Goal: Check status

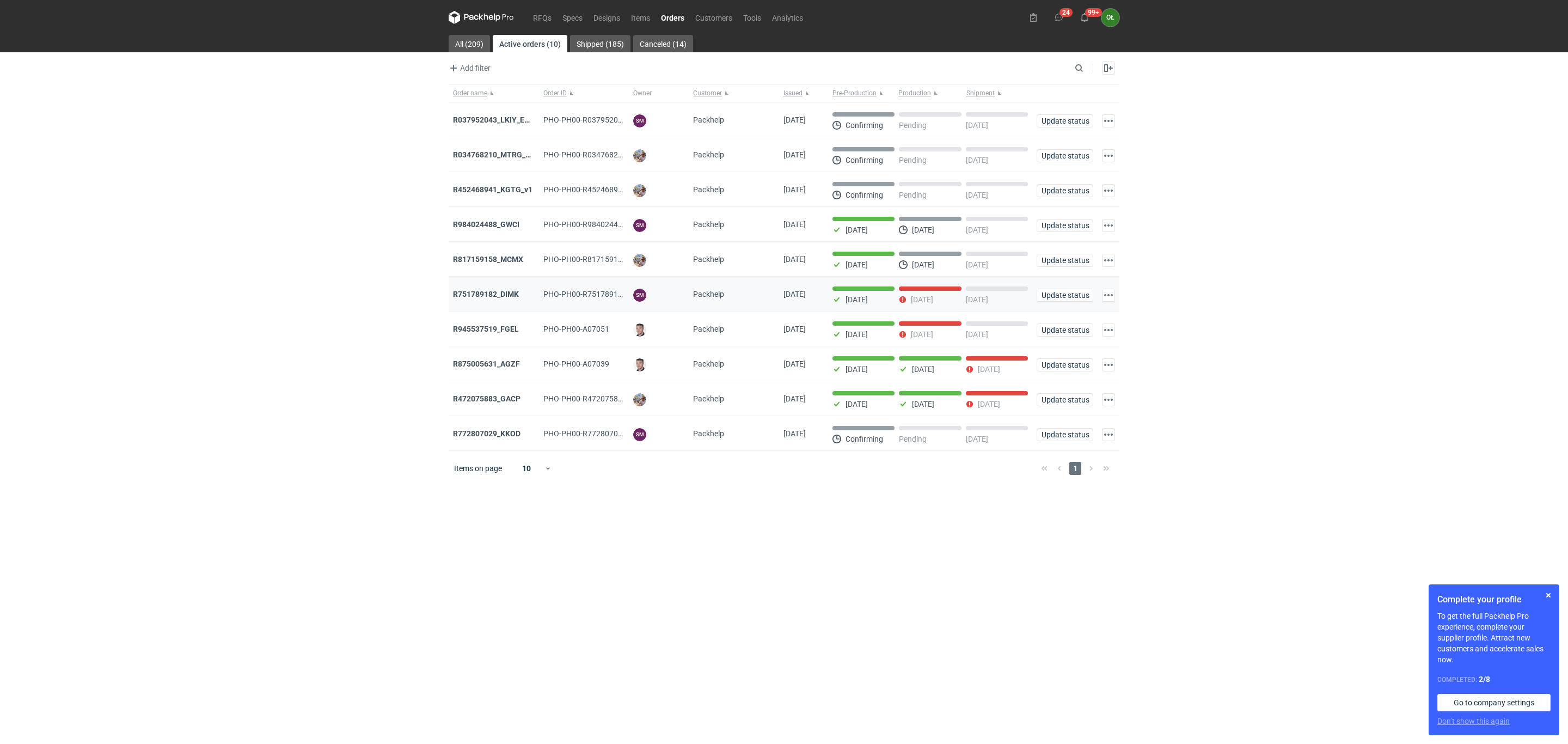
click at [474, 300] on div "R751789182_DIMK" at bounding box center [494, 294] width 82 height 11
click at [474, 297] on strong "R751789182_DIMK" at bounding box center [486, 294] width 66 height 9
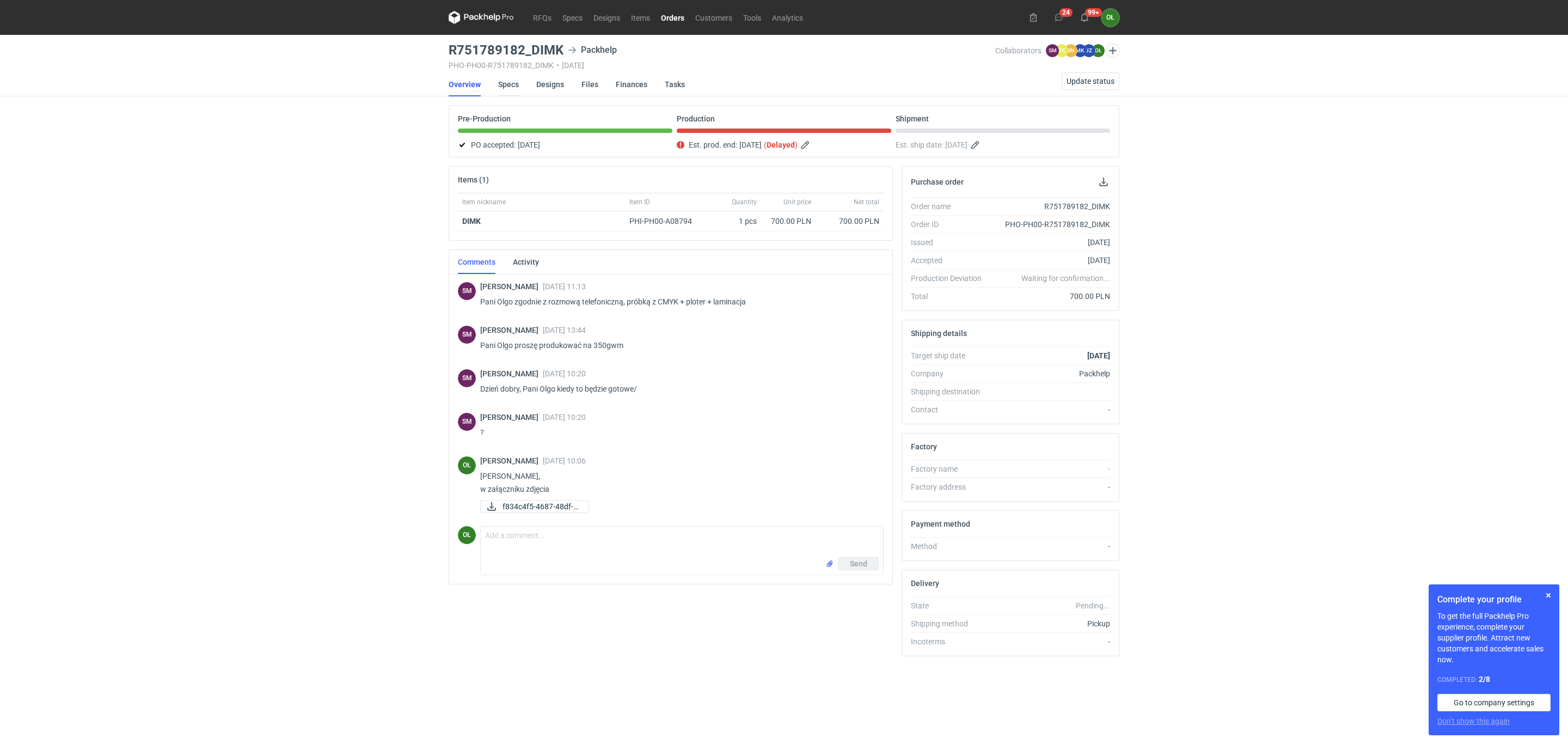
click at [516, 84] on link "Specs" at bounding box center [508, 84] width 21 height 24
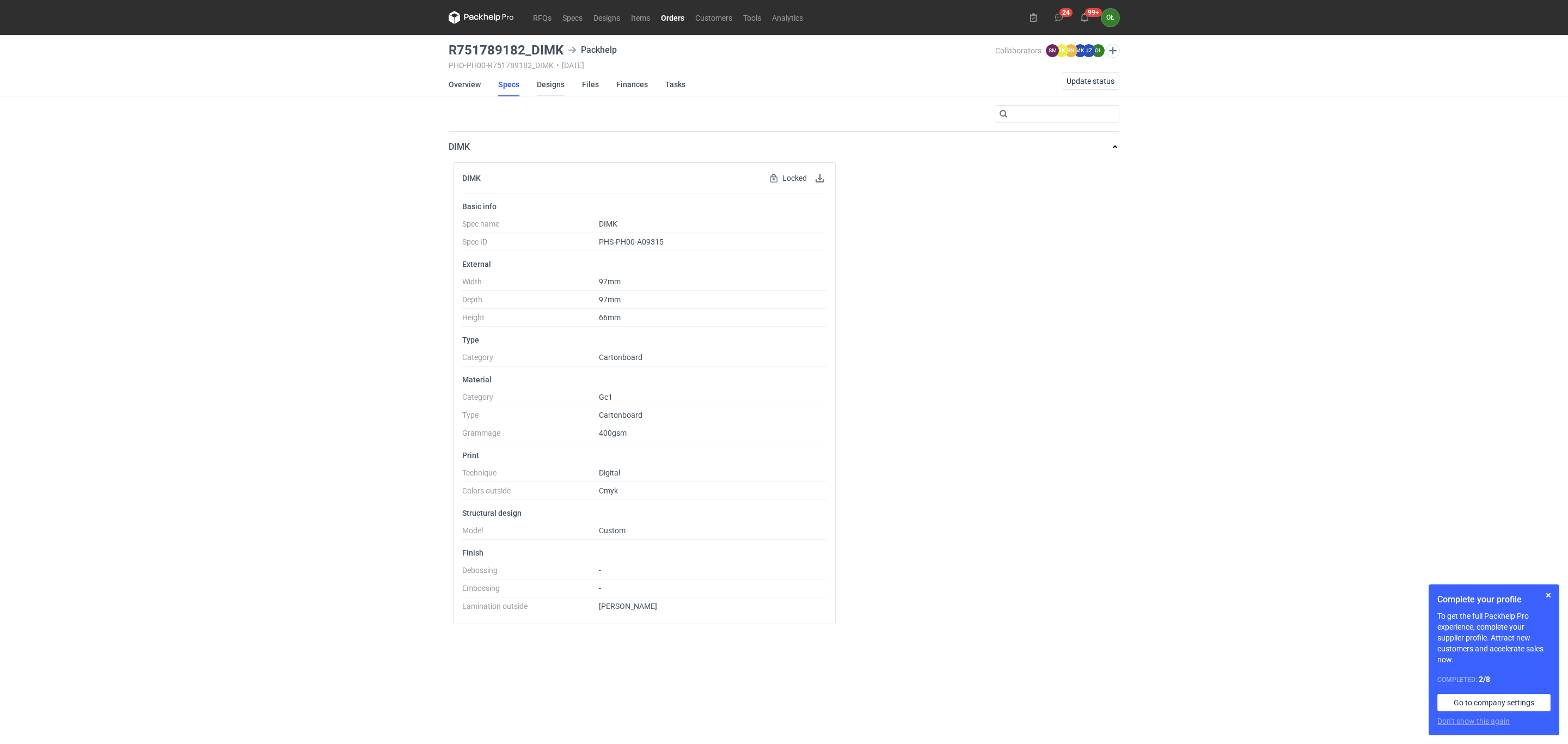
click at [556, 86] on link "Designs" at bounding box center [551, 84] width 28 height 24
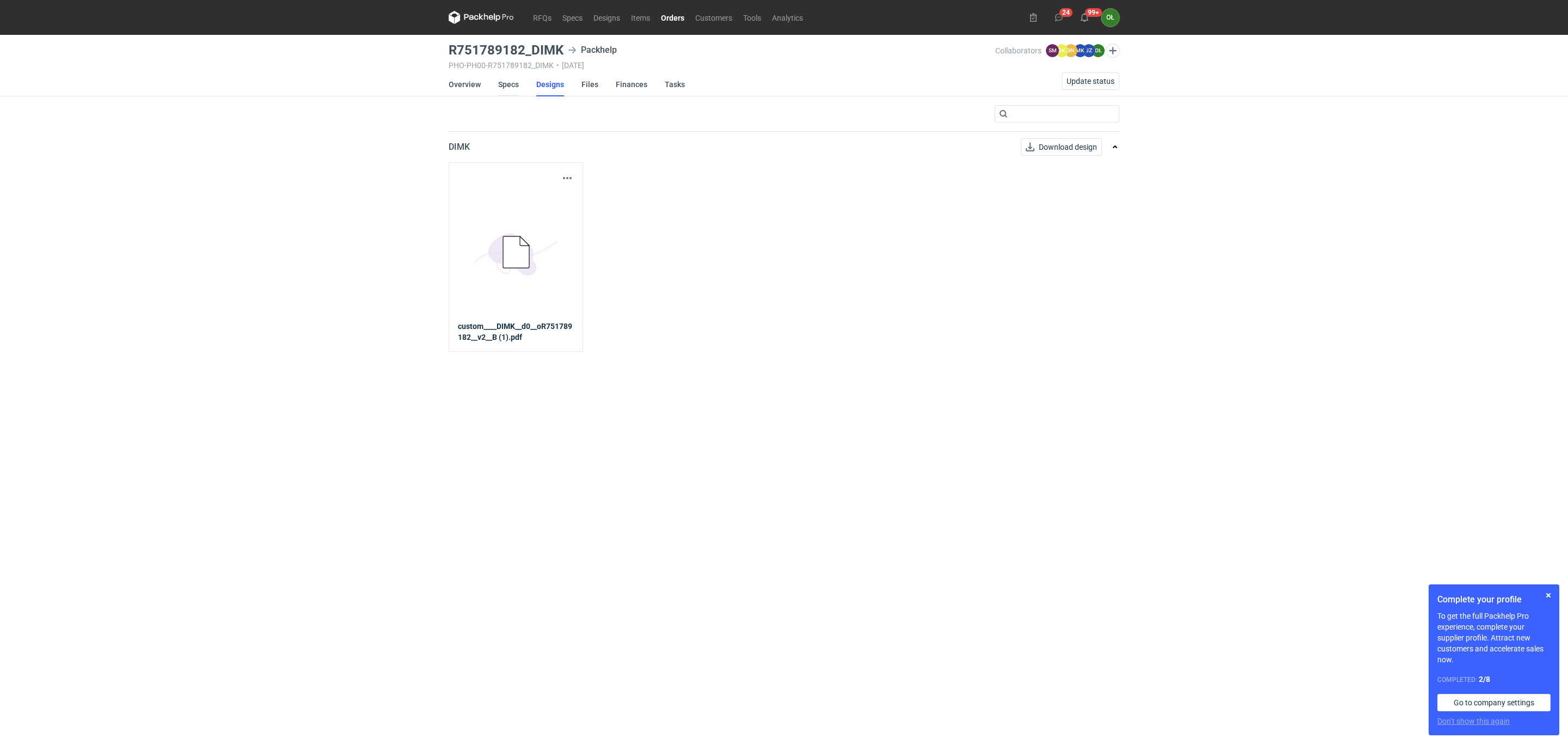
drag, startPoint x: 512, startPoint y: 91, endPoint x: 500, endPoint y: 92, distance: 12.0
click at [512, 91] on link "Specs" at bounding box center [508, 84] width 21 height 24
click at [464, 82] on link "Overview" at bounding box center [463, 84] width 32 height 24
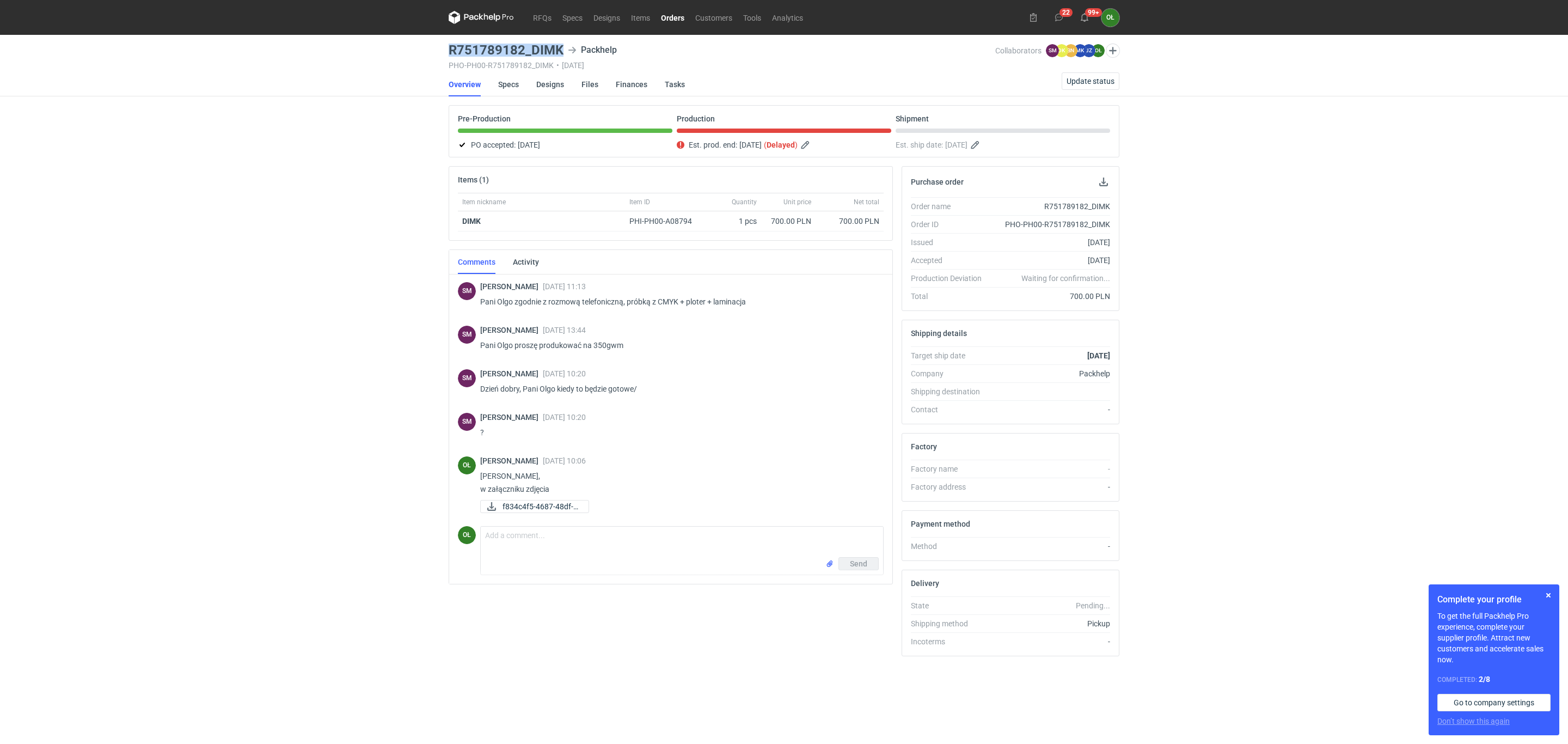
drag, startPoint x: 441, startPoint y: 51, endPoint x: 559, endPoint y: 54, distance: 118.0
click at [559, 54] on div "RFQs Specs Designs Items Orders Customers Tools Analytics 22 99+ OŁ [PERSON_NAM…" at bounding box center [784, 372] width 1568 height 744
copy h3 "R751789182_DIMK"
click at [1082, 82] on span "Update status" at bounding box center [1090, 81] width 48 height 8
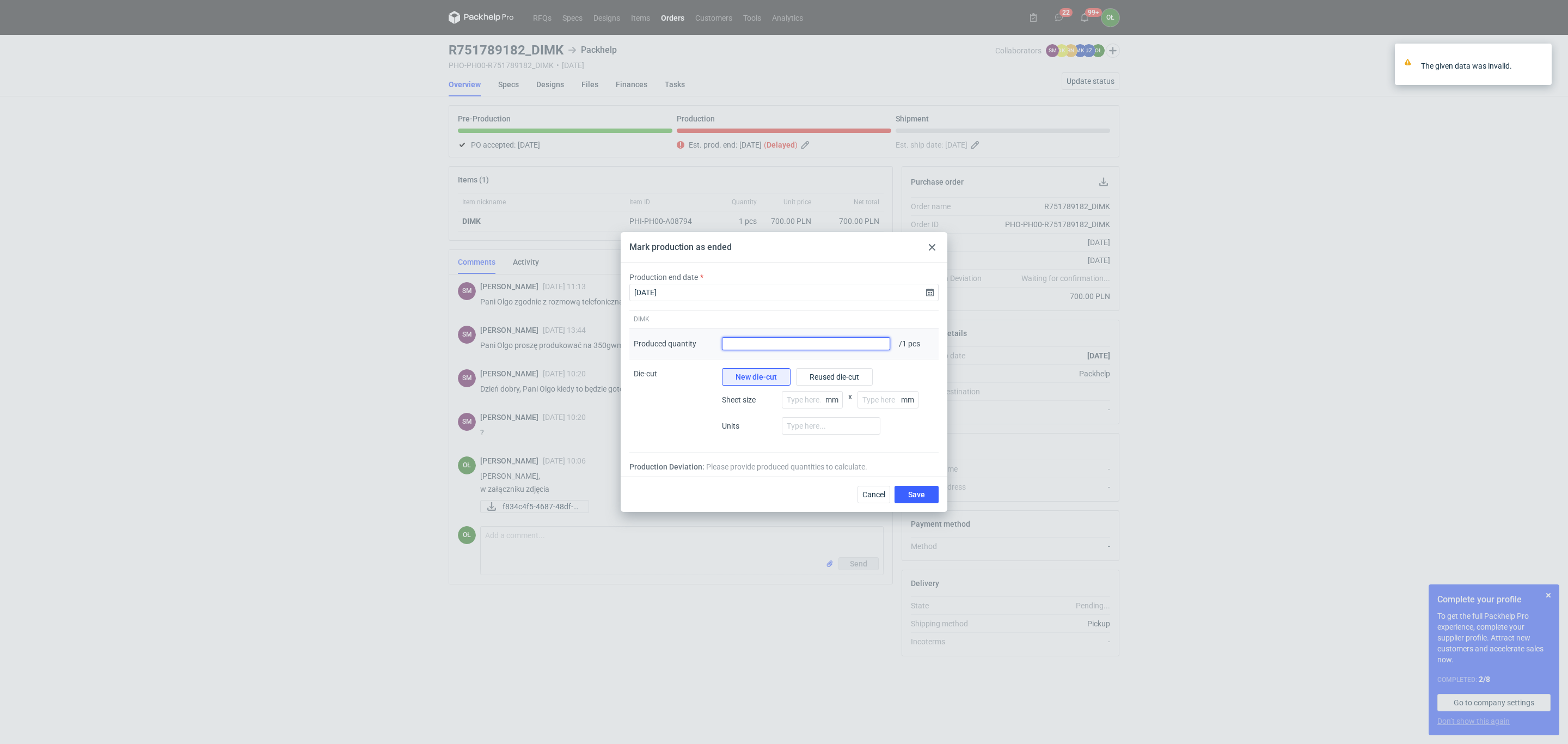
click at [868, 348] on input "Produced quantity" at bounding box center [806, 343] width 168 height 13
type input "1"
click at [921, 494] on span "Save" at bounding box center [917, 494] width 17 height 8
